Goal: Contribute content: Add original content to the website for others to see

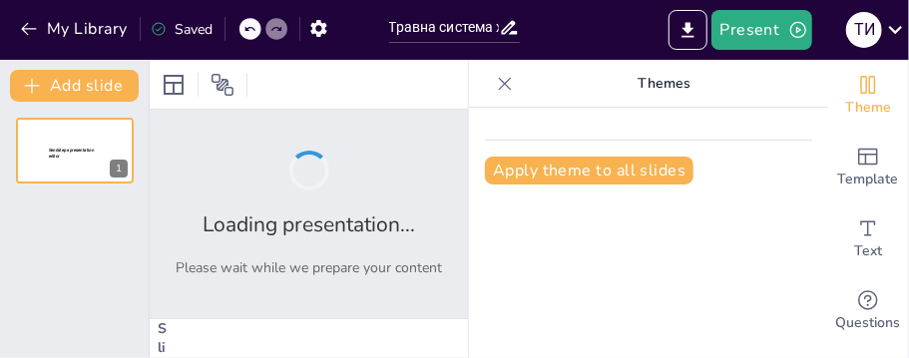
type input "Травна система хордових: структурні зміни в процесі еволюції"
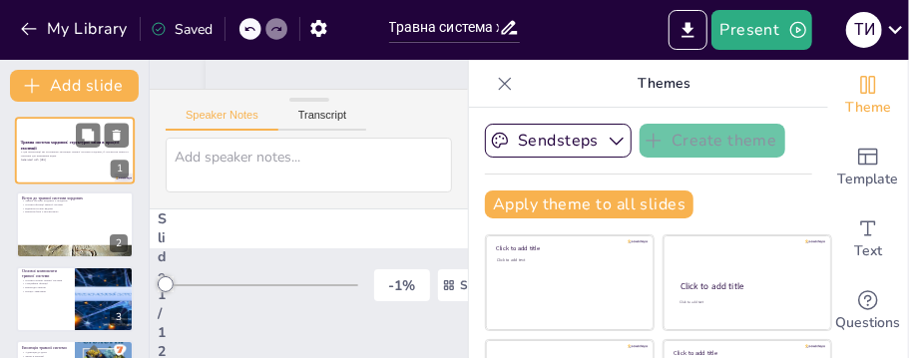
click at [42, 165] on div at bounding box center [75, 151] width 120 height 68
click at [44, 165] on div at bounding box center [75, 151] width 120 height 68
click at [759, 53] on div "Present Т И" at bounding box center [719, 30] width 379 height 60
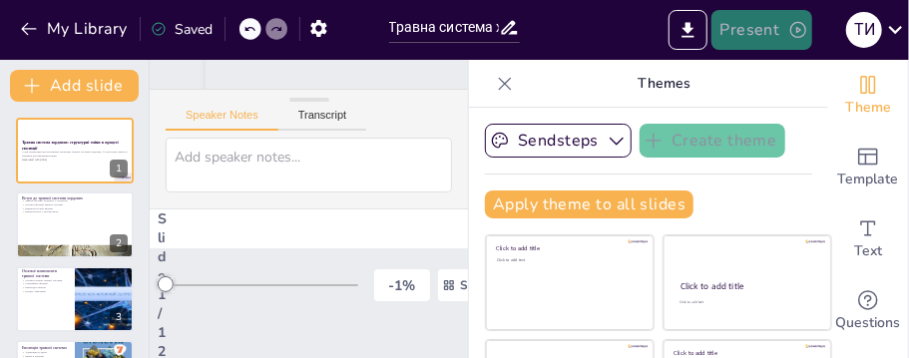
click at [738, 21] on button "Present" at bounding box center [761, 30] width 100 height 40
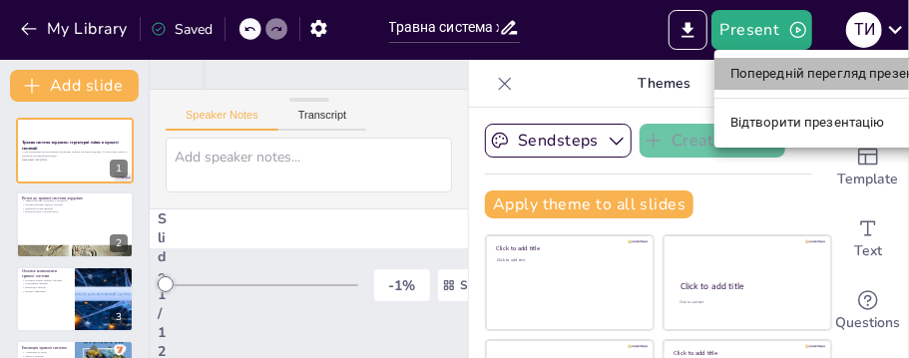
click at [779, 77] on font "Попередній перегляд презентації" at bounding box center [835, 74] width 211 height 15
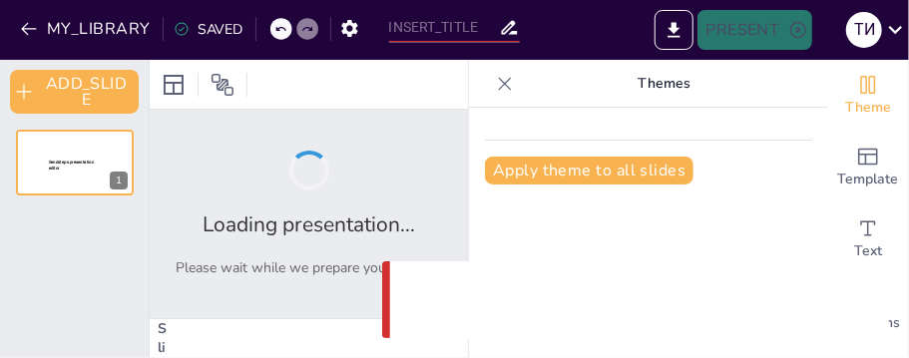
type input "Травна система хордових: структурні зміни в процесі еволюції"
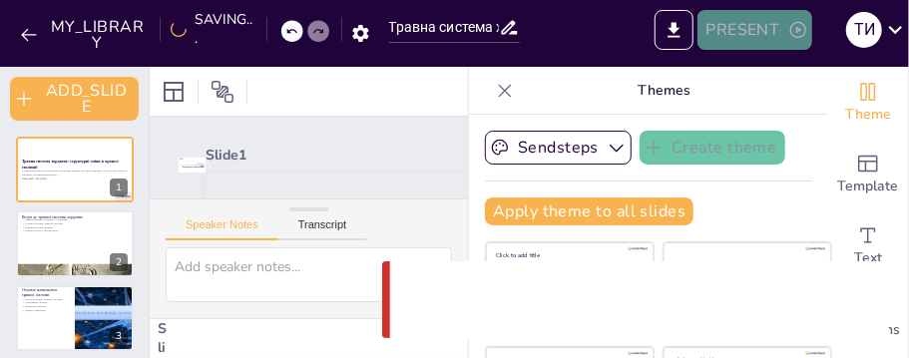
click at [750, 35] on button "PRESENT" at bounding box center [754, 30] width 114 height 40
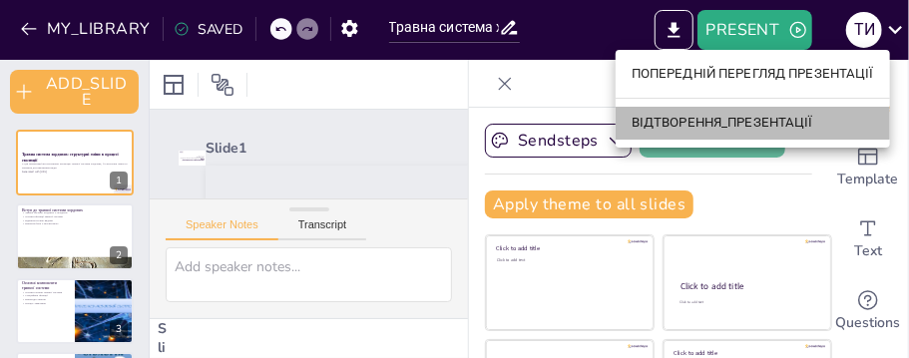
click at [699, 126] on font "ВІДТВОРЕННЯ_ПРЕЗЕНТАЦІЇ" at bounding box center [722, 123] width 182 height 15
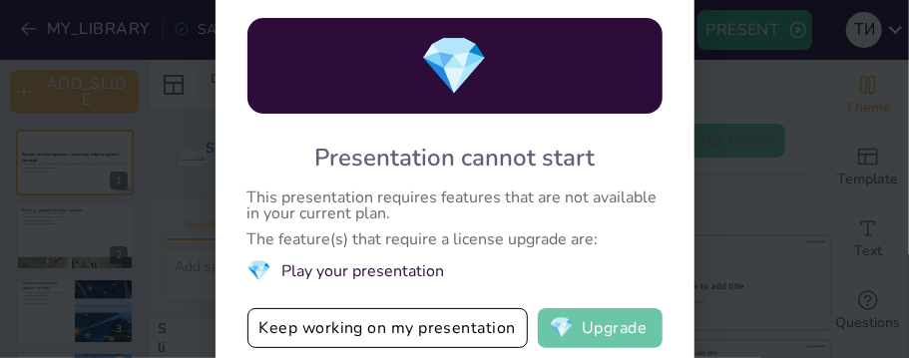
click at [603, 344] on button "💎 Upgrade" at bounding box center [600, 328] width 125 height 40
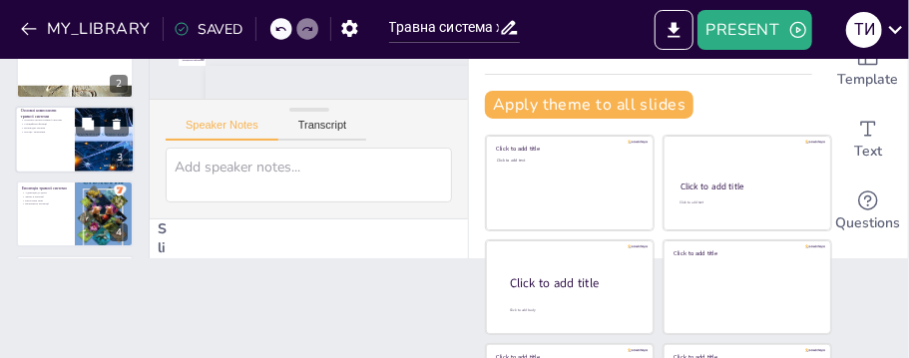
scroll to position [100, 0]
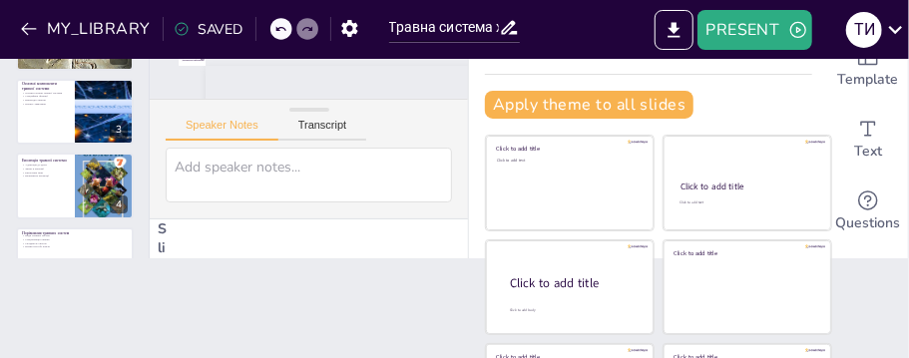
drag, startPoint x: 43, startPoint y: 113, endPoint x: 33, endPoint y: 103, distance: 14.1
click at [42, 112] on div at bounding box center [75, 112] width 118 height 66
type textarea "Основні органи травної системи хордових включають рот, стравохід, шлунок, кишеч…"
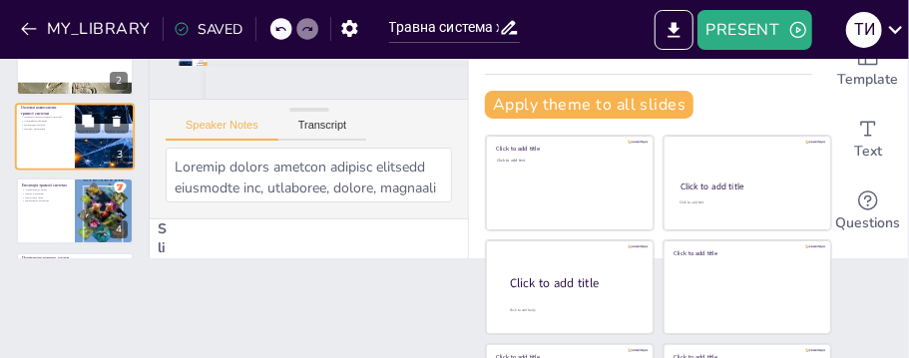
click at [64, 125] on div "Основні органи травної системи Специфічні функції Взаємодія органів Процес трав…" at bounding box center [45, 123] width 48 height 15
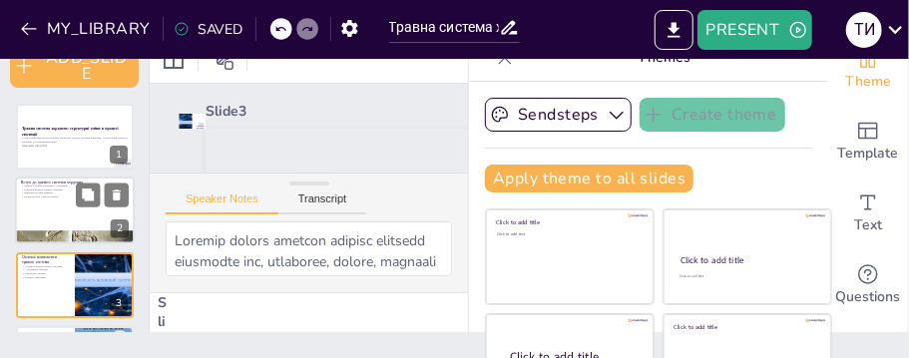
scroll to position [0, 0]
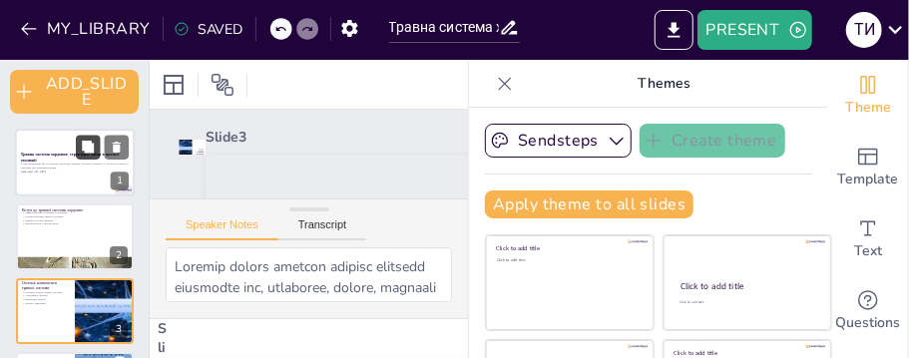
click at [93, 154] on icon at bounding box center [88, 148] width 14 height 14
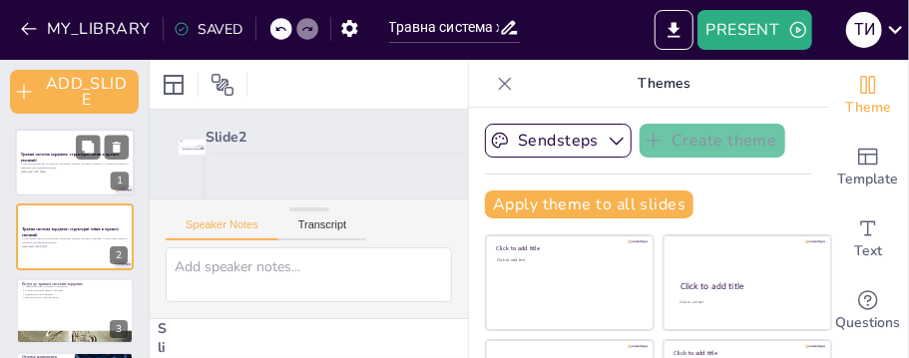
scroll to position [12, 0]
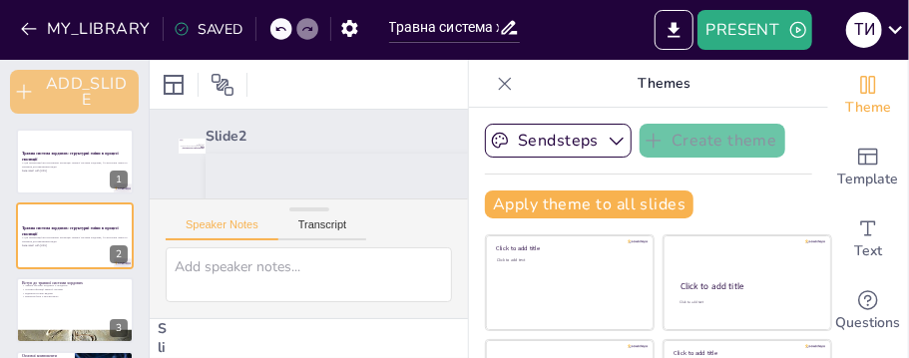
click at [100, 97] on button "ADD_SLIDE" at bounding box center [74, 92] width 129 height 44
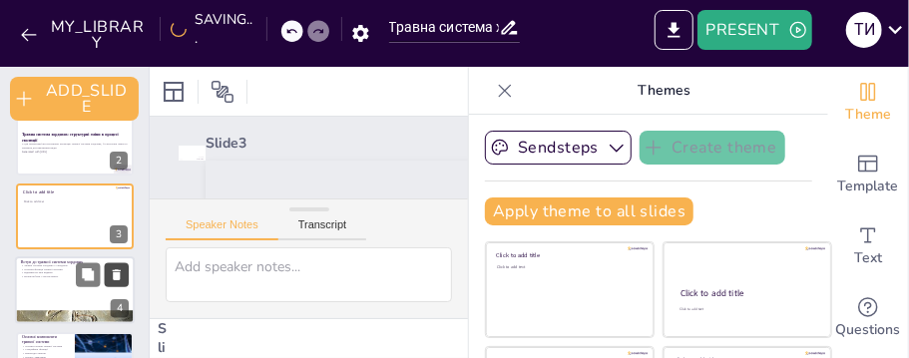
scroll to position [101, 0]
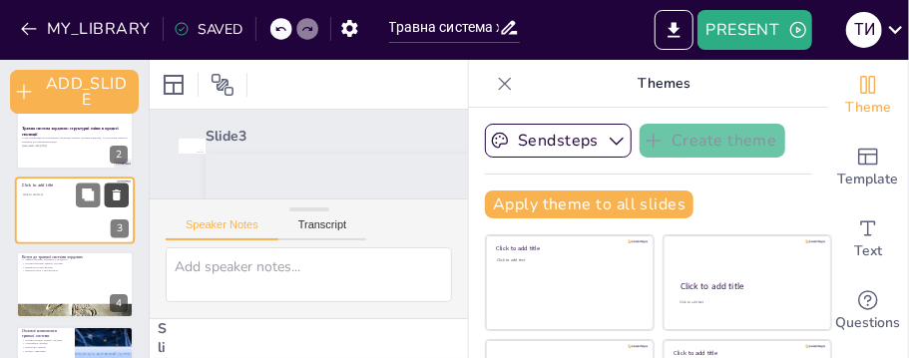
click at [116, 190] on icon at bounding box center [117, 195] width 8 height 11
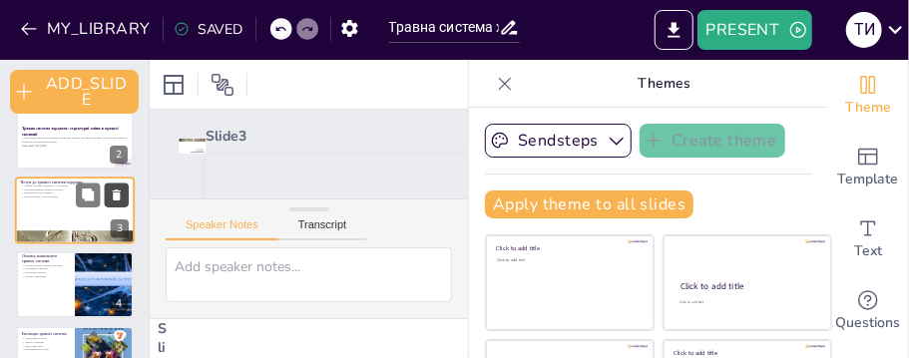
type textarea "Травна система хордових є важливою частиною їхньої анатомії. Вона складається з…"
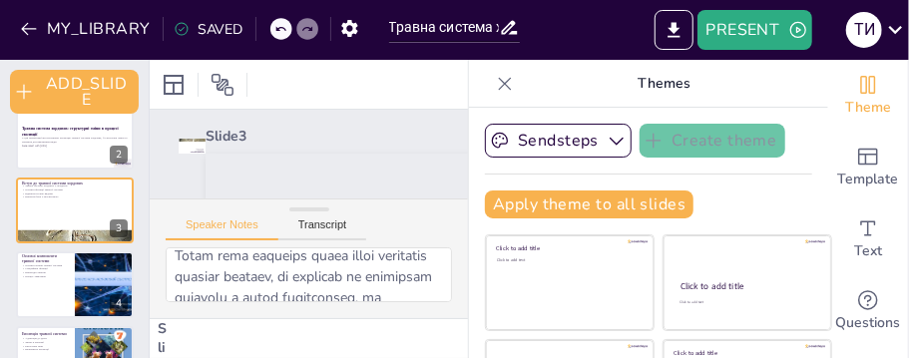
scroll to position [0, 0]
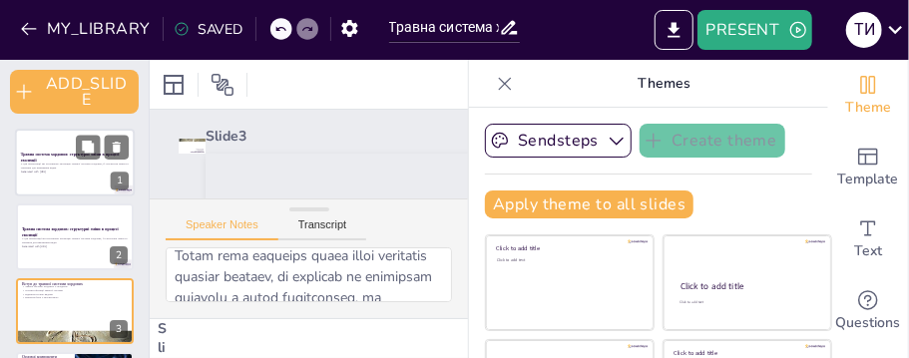
click at [117, 181] on div "1" at bounding box center [120, 182] width 18 height 18
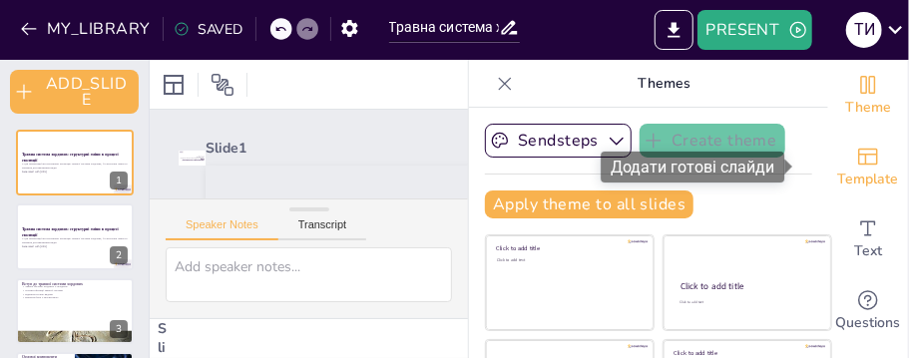
click at [828, 163] on div "Template" at bounding box center [868, 168] width 80 height 72
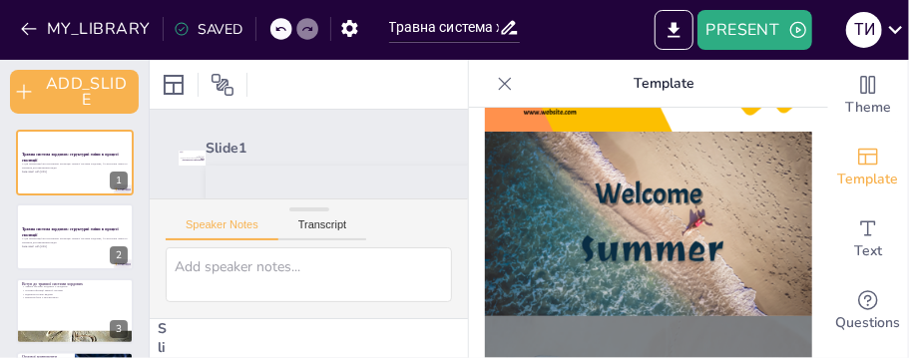
scroll to position [698, 0]
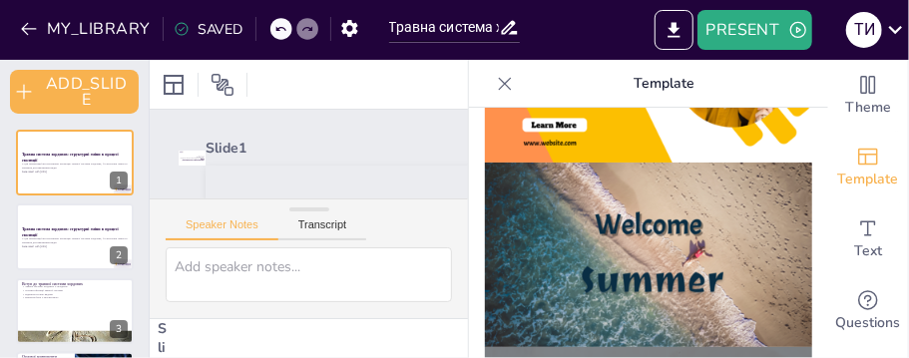
click at [652, 253] on img at bounding box center [648, 255] width 327 height 185
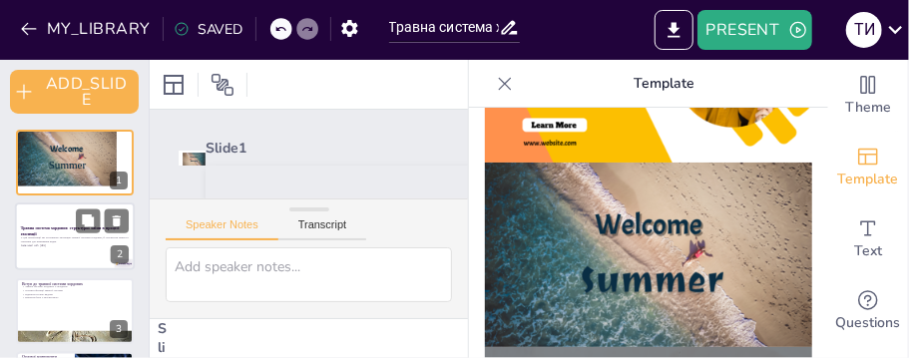
click at [68, 261] on div at bounding box center [75, 237] width 120 height 68
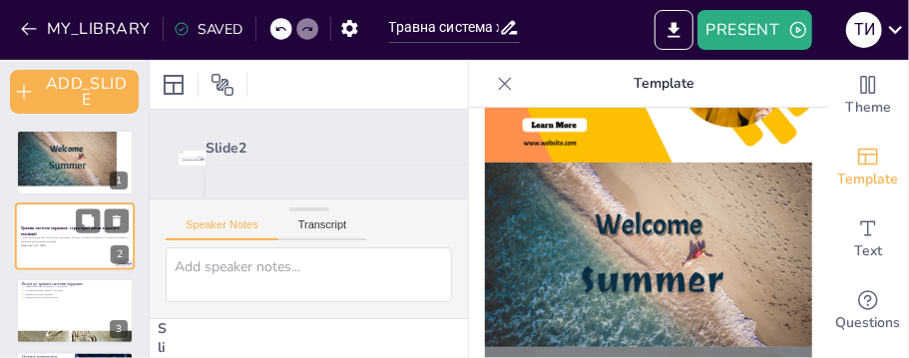
scroll to position [1, 0]
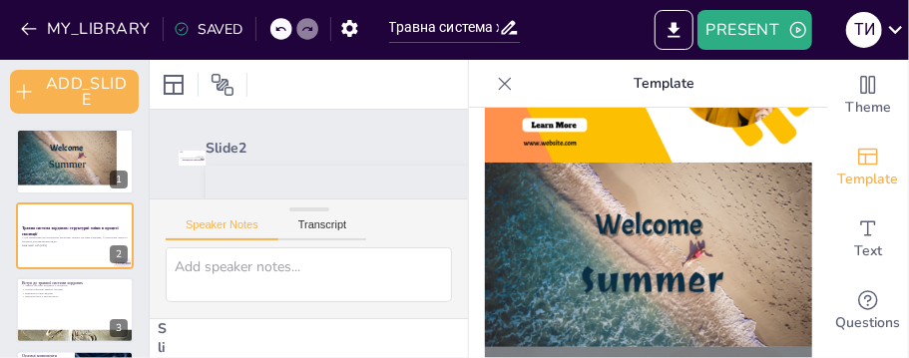
click at [589, 245] on img at bounding box center [648, 255] width 327 height 185
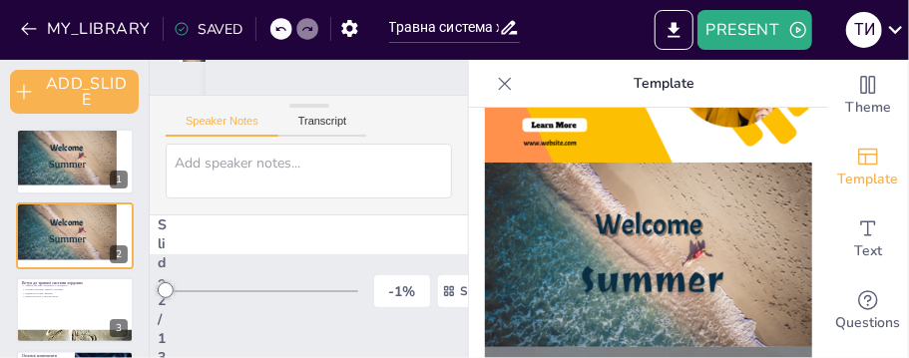
scroll to position [110, 0]
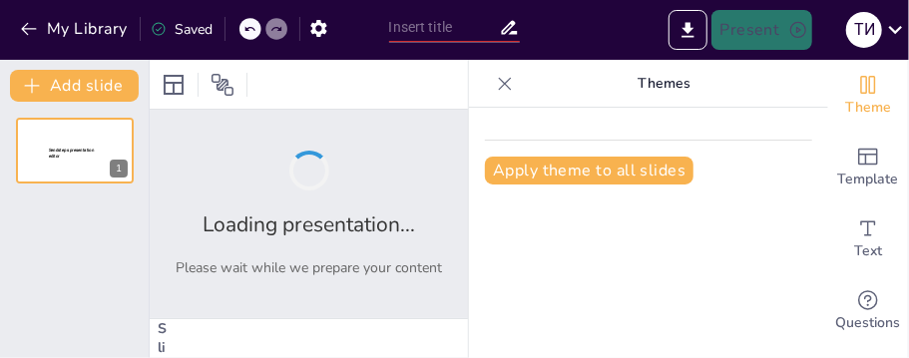
type input "Травна система хордових: структурні зміни в процесі еволюції"
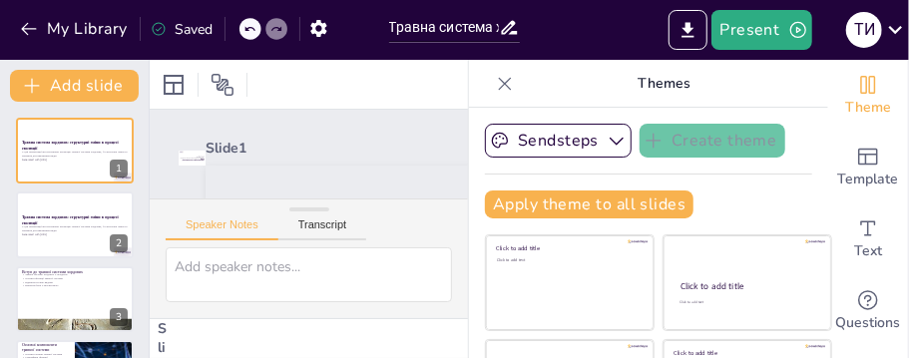
click at [202, 35] on div "Saved" at bounding box center [182, 29] width 62 height 19
click at [160, 29] on icon at bounding box center [159, 29] width 16 height 16
click at [185, 33] on div "Saved" at bounding box center [182, 29] width 62 height 19
click at [563, 87] on p "Themes" at bounding box center [664, 84] width 287 height 48
click at [686, 30] on icon "Export to PowerPoint" at bounding box center [687, 30] width 21 height 21
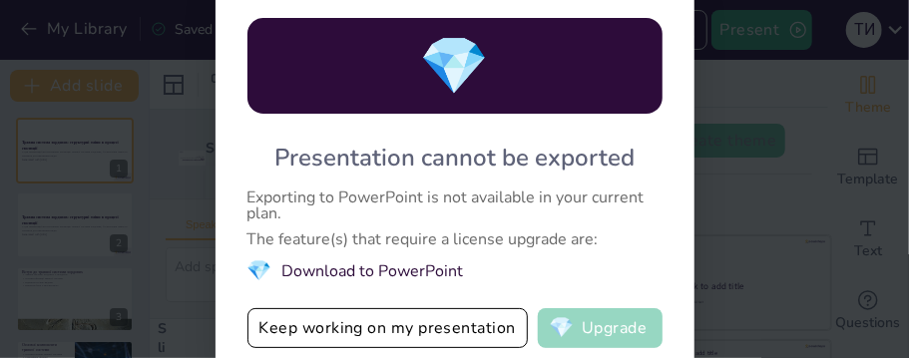
click at [608, 321] on button "💎 Upgrade" at bounding box center [600, 328] width 125 height 40
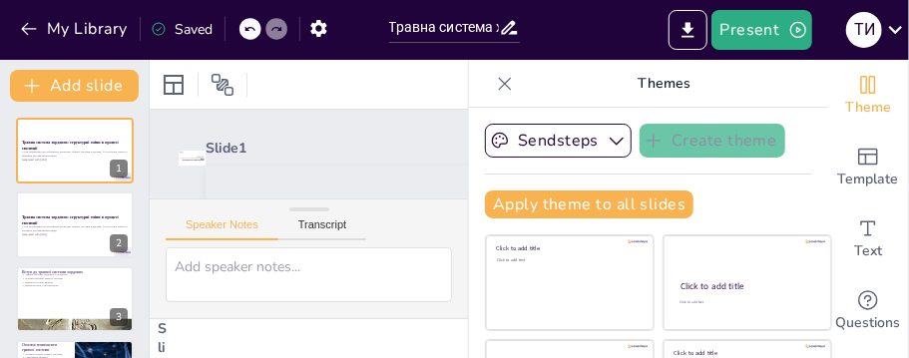
click at [103, 48] on div "My Library Saved" at bounding box center [189, 28] width 379 height 56
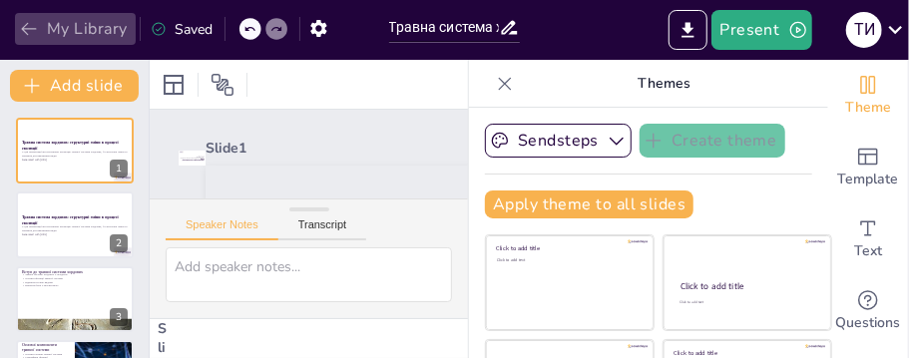
click at [38, 33] on icon "button" at bounding box center [29, 29] width 20 height 20
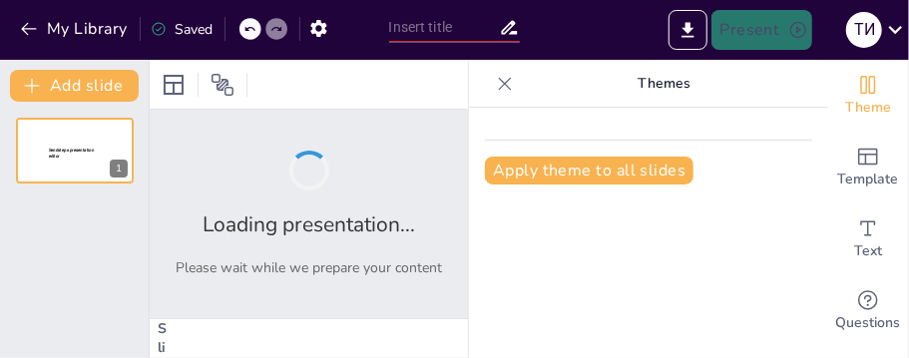
type input "New Sendsteps"
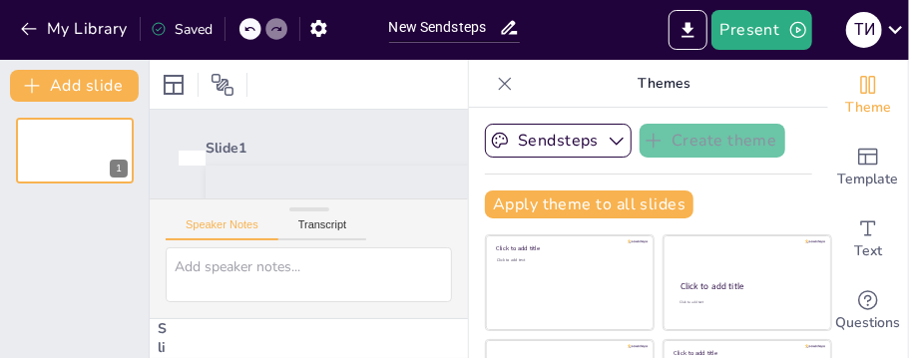
scroll to position [11, 0]
drag, startPoint x: 355, startPoint y: 91, endPoint x: 365, endPoint y: 97, distance: 11.6
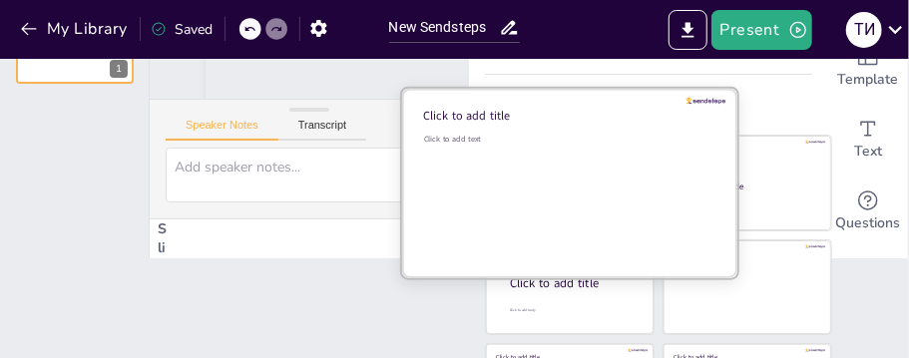
scroll to position [0, 0]
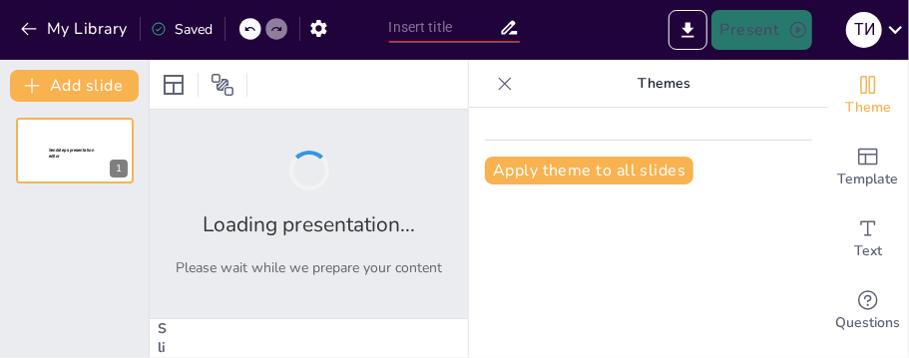
type input "Від первісних форм до сучасності: Еволюція травної системи у тварин"
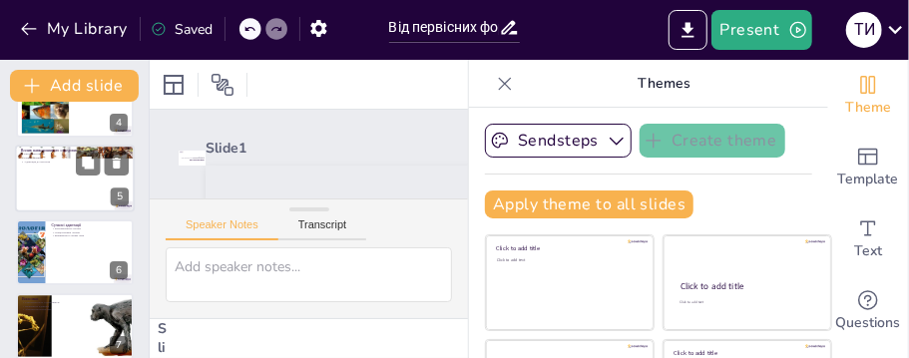
scroll to position [286, 0]
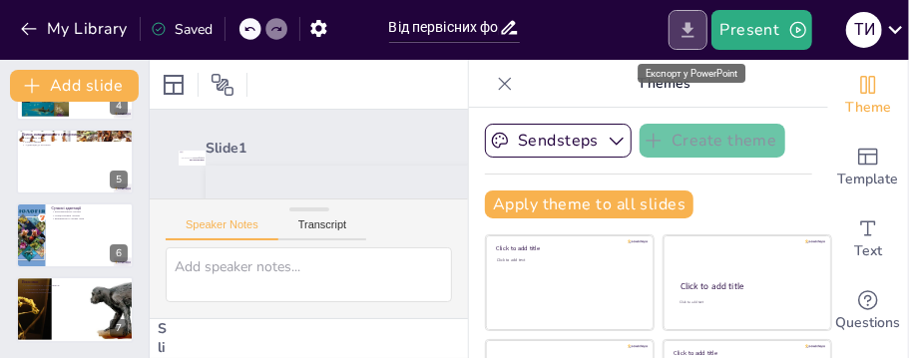
click at [695, 34] on icon "Export to PowerPoint" at bounding box center [687, 30] width 21 height 21
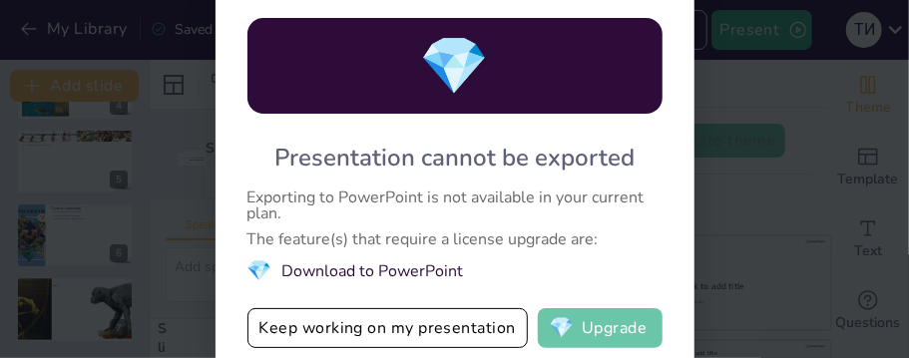
click at [634, 339] on button "💎 Upgrade" at bounding box center [600, 328] width 125 height 40
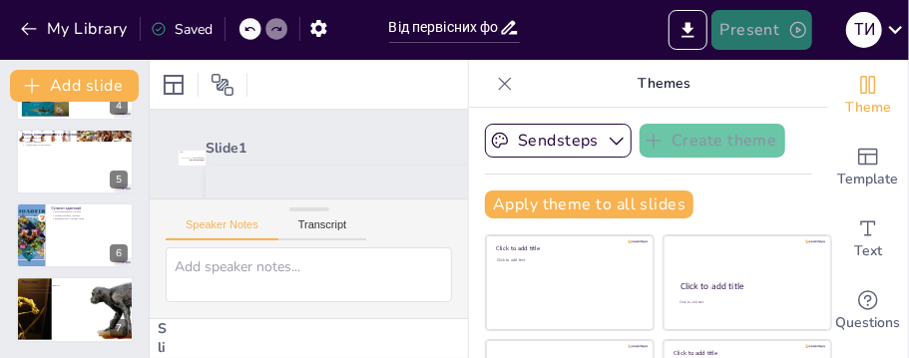
click at [768, 27] on button "Present" at bounding box center [761, 30] width 100 height 40
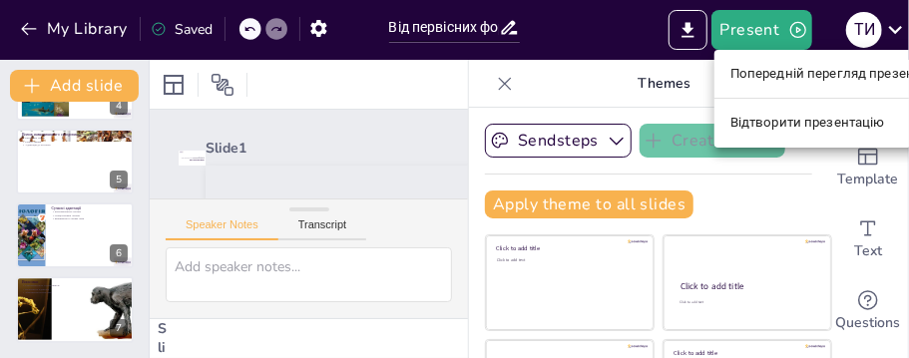
click at [824, 76] on font "Попередній перегляд презентації" at bounding box center [835, 74] width 211 height 15
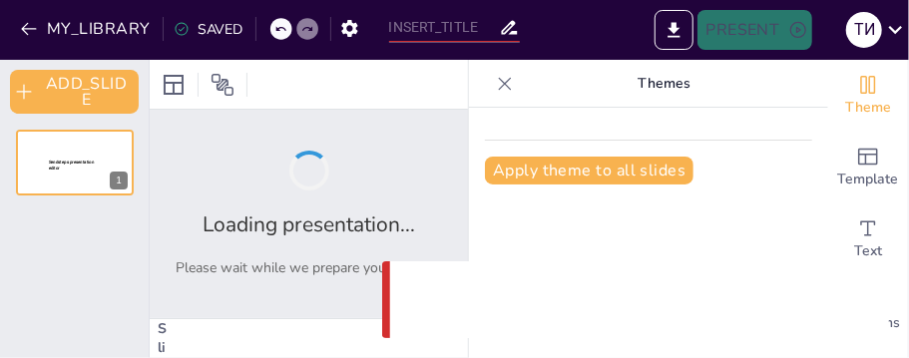
type input "Від первісних форм до сучасності: Еволюція травної системи у тварин"
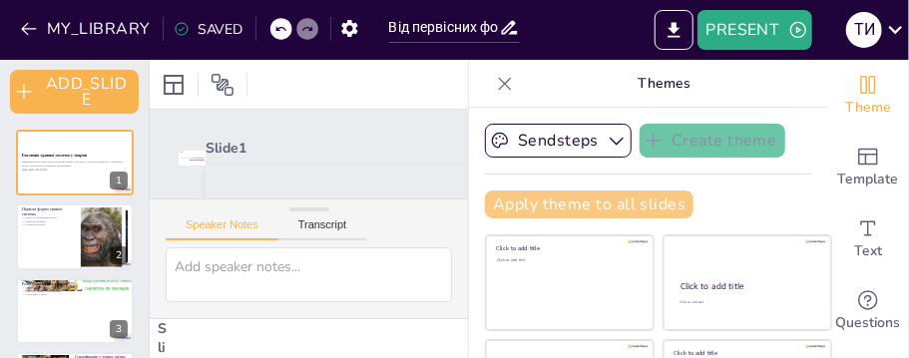
click at [551, 214] on button "Apply theme to all slides" at bounding box center [589, 205] width 208 height 28
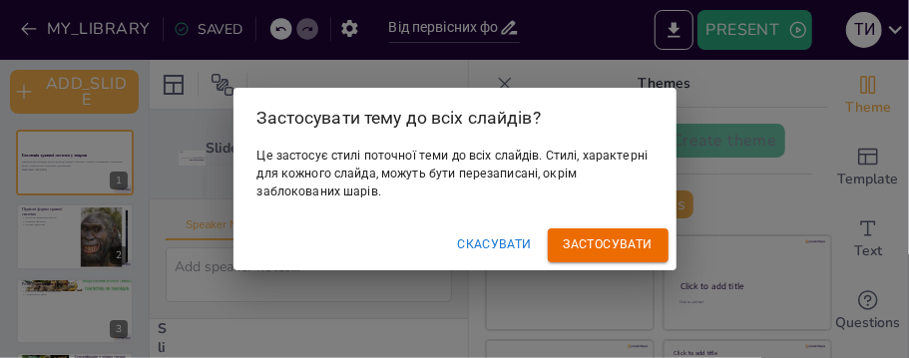
click at [620, 252] on font "Застосувати" at bounding box center [608, 244] width 89 height 21
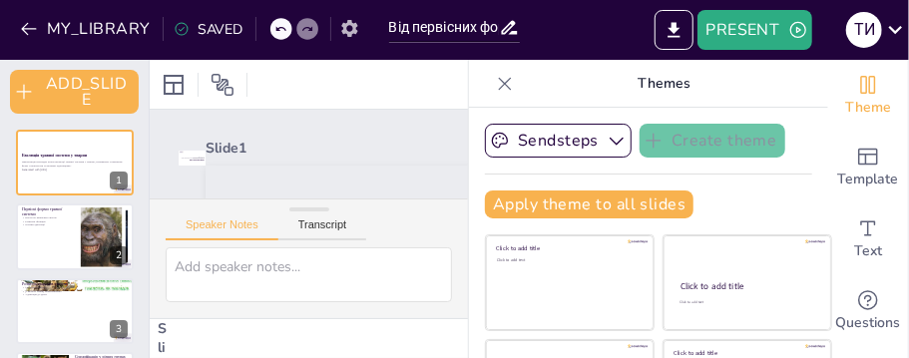
click at [348, 22] on icon "button" at bounding box center [349, 28] width 16 height 17
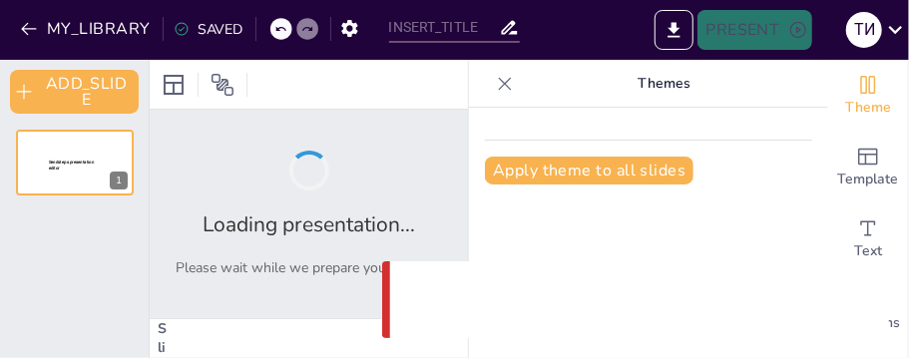
type input "Від первісних форм до сучасності: Еволюція травної системи у тварин"
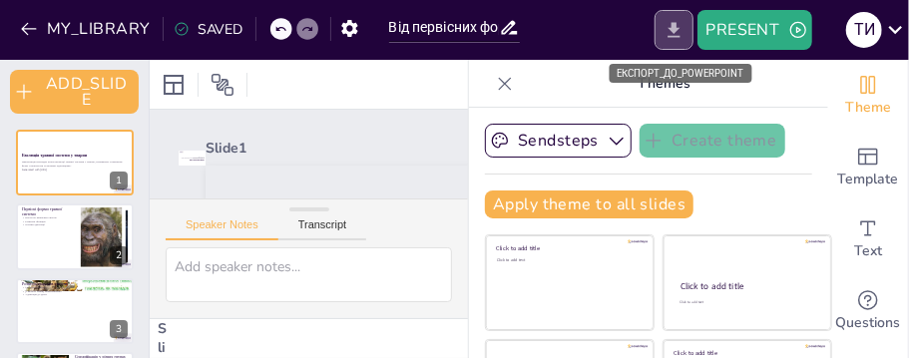
click at [677, 26] on icon "EXPORT_TO_POWERPOINT" at bounding box center [674, 29] width 12 height 15
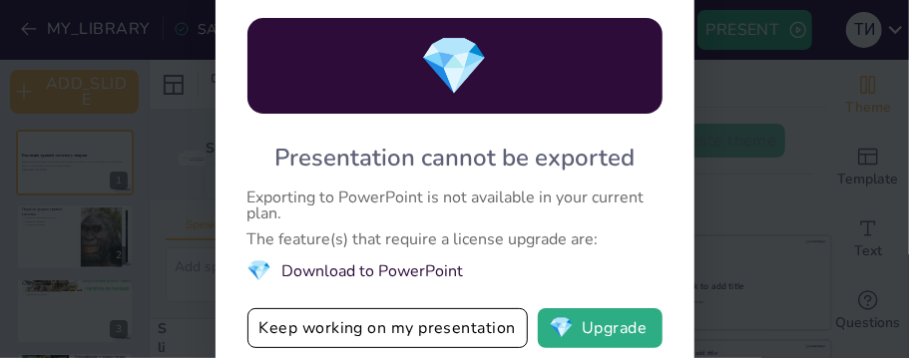
click at [788, 175] on div "💎 Presentation cannot be exported Exporting to PowerPoint is not available in y…" at bounding box center [454, 179] width 909 height 358
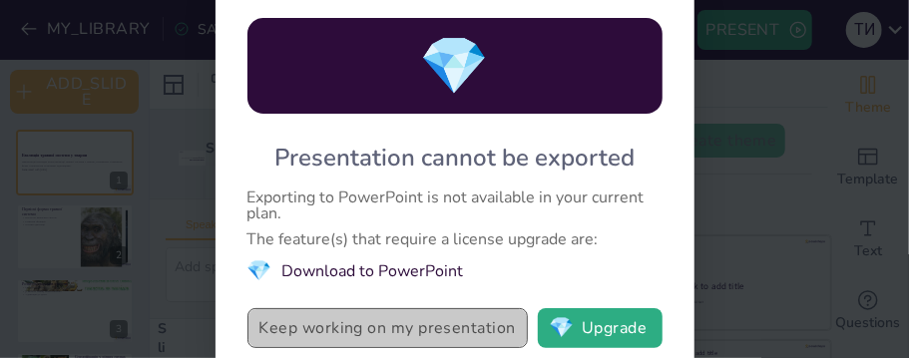
click at [289, 328] on button "Keep working on my presentation" at bounding box center [387, 328] width 280 height 40
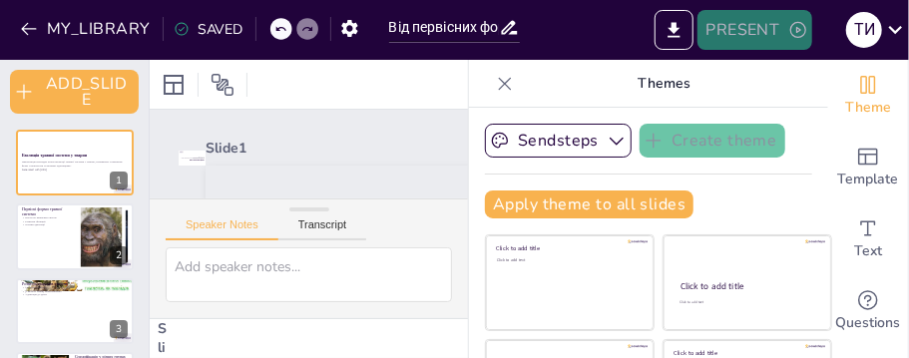
click at [755, 33] on button "PRESENT" at bounding box center [754, 30] width 114 height 40
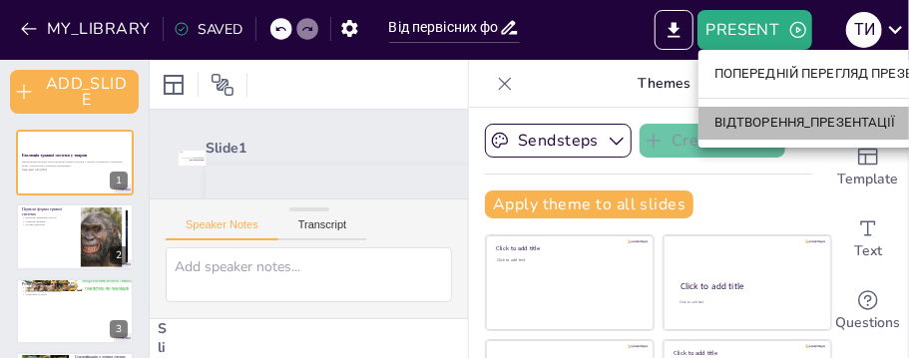
click at [820, 125] on font "ВІДТВОРЕННЯ_ПРЕЗЕНТАЦІЇ" at bounding box center [805, 123] width 182 height 15
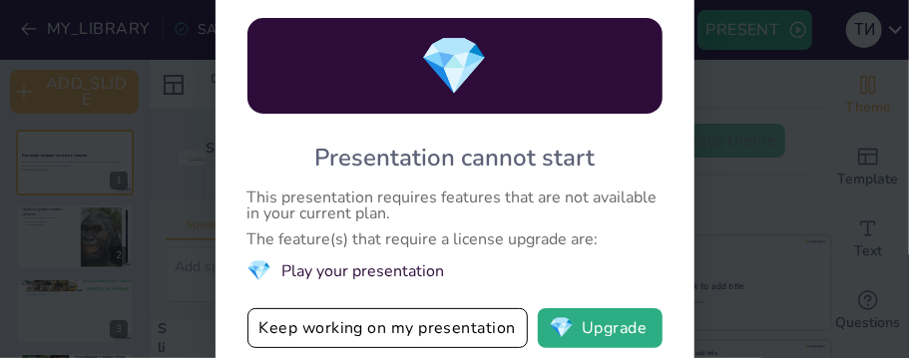
click at [762, 173] on div "💎 Presentation cannot start This presentation requires features that are not av…" at bounding box center [454, 179] width 909 height 358
drag, startPoint x: 730, startPoint y: 164, endPoint x: 746, endPoint y: 153, distance: 19.4
click at [760, 162] on div "💎 Presentation cannot start This presentation requires features that are not av…" at bounding box center [454, 179] width 909 height 358
click at [786, 122] on div "💎 Presentation cannot start This presentation requires features that are not av…" at bounding box center [454, 179] width 909 height 358
click at [802, 123] on div "💎 Presentation cannot start This presentation requires features that are not av…" at bounding box center [454, 179] width 909 height 358
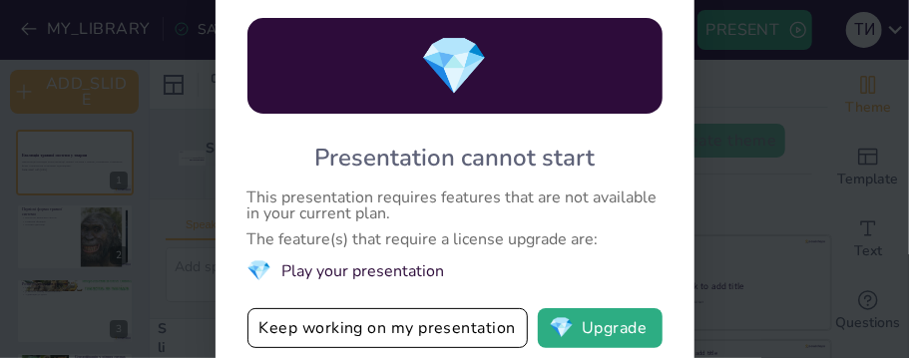
click at [811, 124] on div "💎 Presentation cannot start This presentation requires features that are not av…" at bounding box center [454, 179] width 909 height 358
click at [324, 326] on button "Keep working on my presentation" at bounding box center [387, 328] width 280 height 40
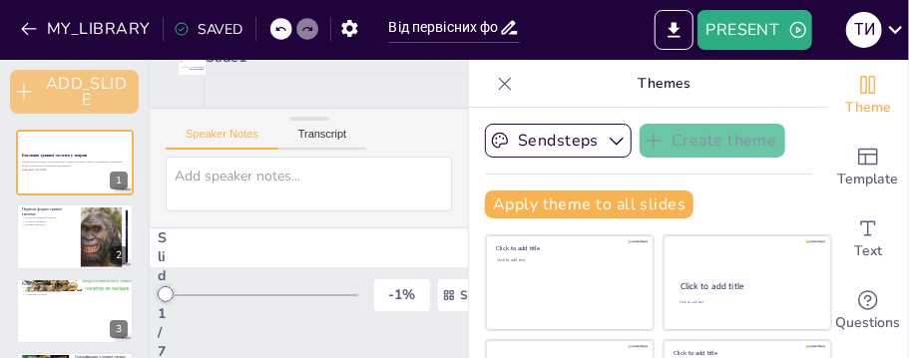
click at [102, 92] on button "ADD_SLIDE" at bounding box center [74, 92] width 129 height 44
